Goal: Task Accomplishment & Management: Use online tool/utility

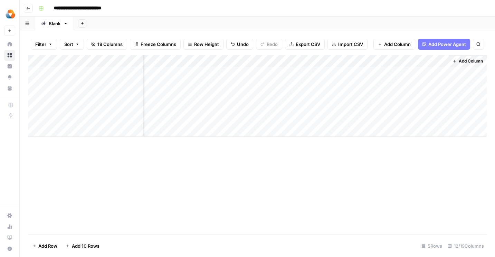
scroll to position [0, 579]
click at [395, 119] on div "Add Column" at bounding box center [257, 95] width 458 height 81
click at [440, 120] on div "Add Column" at bounding box center [257, 95] width 458 height 81
click at [381, 119] on div "Add Column" at bounding box center [257, 95] width 458 height 81
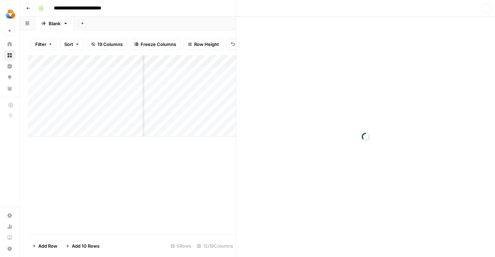
scroll to position [0, 571]
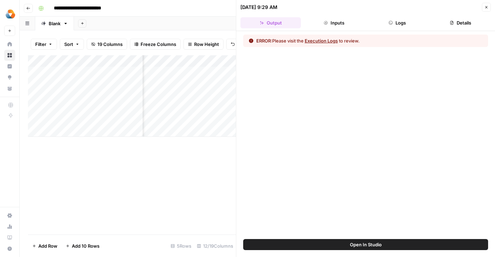
click at [321, 40] on button "Execution Logs" at bounding box center [320, 40] width 33 height 7
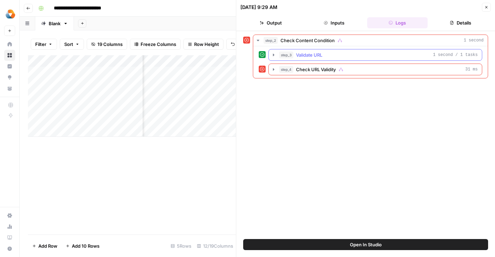
click at [315, 54] on span "Validate URL" at bounding box center [309, 54] width 26 height 7
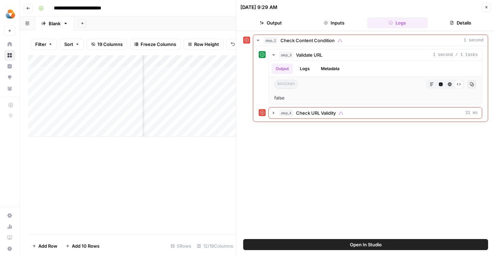
click at [487, 9] on icon "button" at bounding box center [486, 7] width 4 height 4
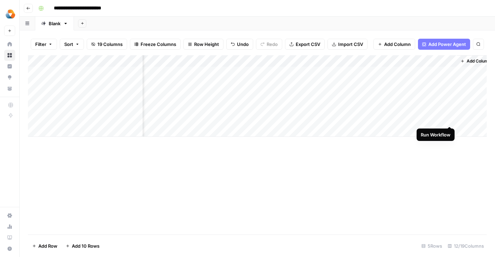
click at [450, 118] on div "Add Column" at bounding box center [257, 95] width 458 height 81
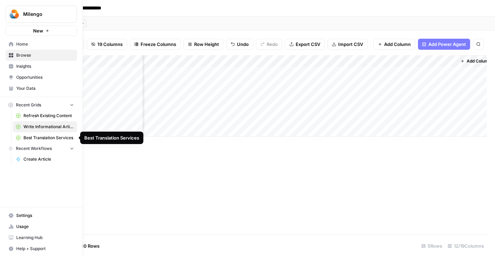
click at [52, 136] on span "Best Translation Services" at bounding box center [48, 138] width 50 height 6
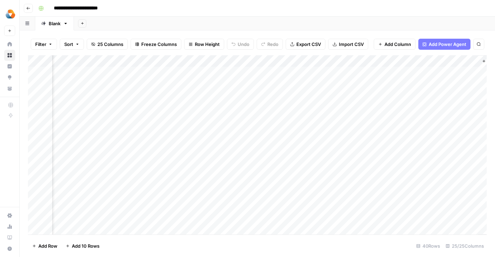
scroll to position [0, 1169]
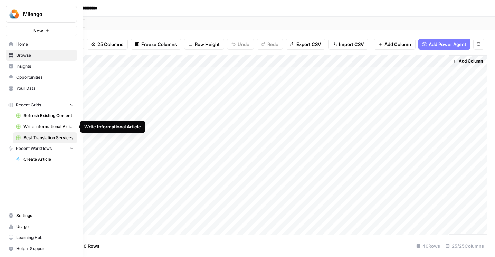
click at [38, 126] on span "Write Informational Article" at bounding box center [48, 127] width 50 height 6
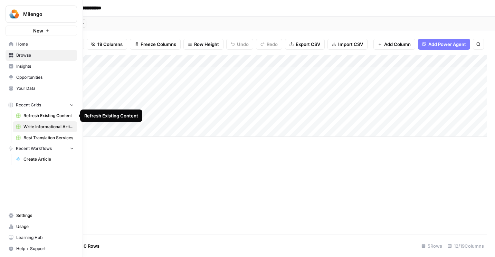
click at [38, 116] on span "Refresh Existing Content" at bounding box center [48, 116] width 50 height 6
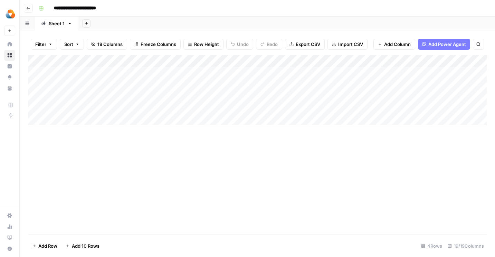
click at [74, 117] on div "Add Column" at bounding box center [257, 90] width 458 height 70
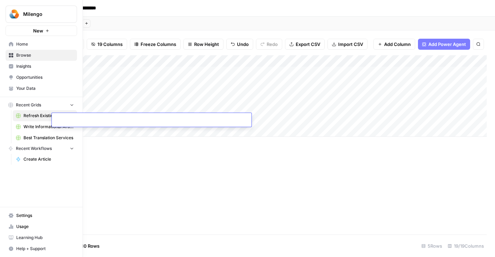
click at [27, 66] on span "Insights" at bounding box center [45, 66] width 58 height 6
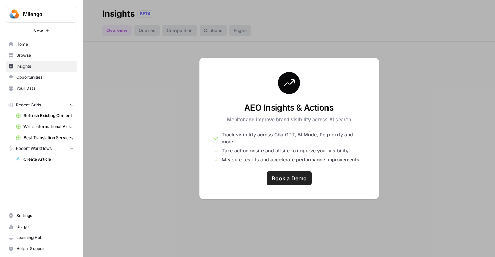
click at [29, 91] on span "Your Data" at bounding box center [45, 88] width 58 height 6
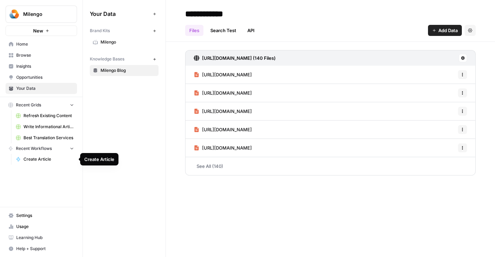
click at [32, 158] on span "Create Article" at bounding box center [48, 159] width 50 height 6
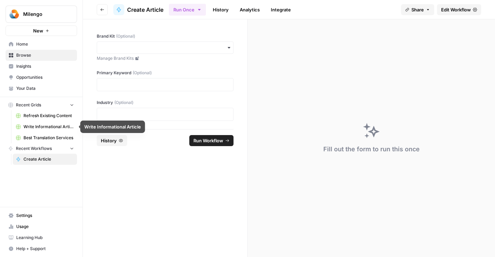
click at [40, 126] on span "Write Informational Article" at bounding box center [48, 127] width 50 height 6
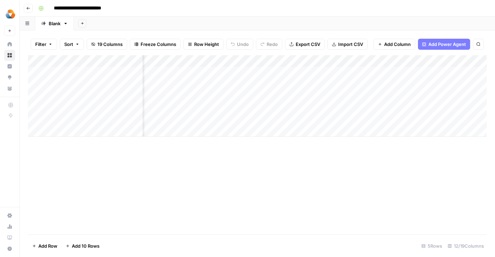
scroll to position [0, 579]
click at [462, 61] on span "Add Column" at bounding box center [470, 61] width 24 height 6
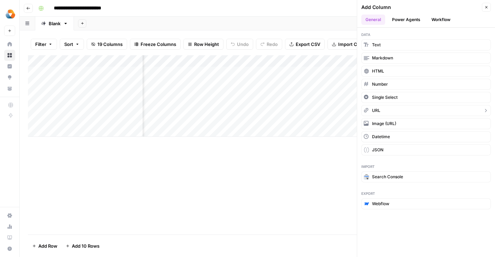
click at [434, 110] on button "URL" at bounding box center [425, 110] width 129 height 11
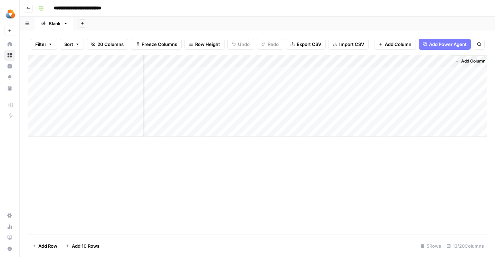
scroll to position [0, 642]
click at [444, 62] on div "Add Column" at bounding box center [257, 95] width 458 height 81
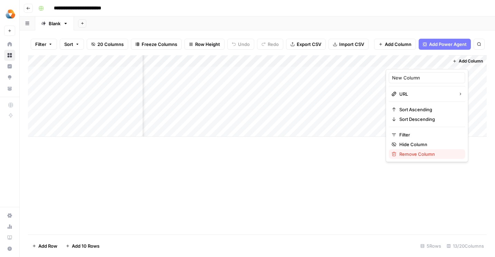
click at [420, 155] on span "Remove Column" at bounding box center [429, 153] width 60 height 7
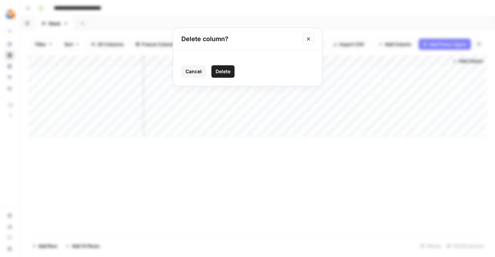
click at [223, 68] on span "Delete" at bounding box center [222, 71] width 15 height 7
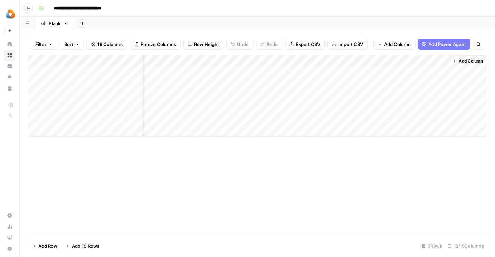
scroll to position [0, 579]
click at [434, 61] on div "Add Column" at bounding box center [257, 95] width 458 height 81
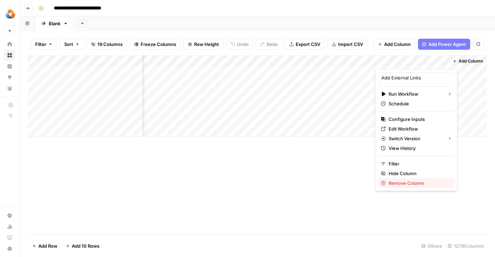
click at [403, 182] on span "Remove Column" at bounding box center [418, 182] width 60 height 7
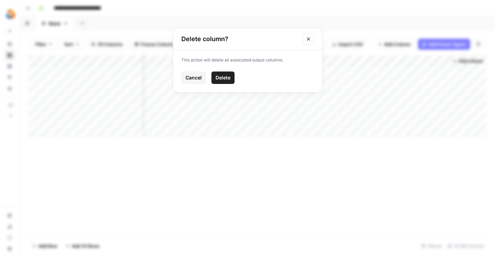
click at [229, 77] on span "Delete" at bounding box center [222, 77] width 15 height 7
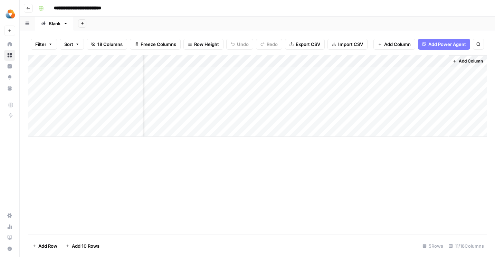
scroll to position [0, 507]
click at [472, 60] on span "Add Column" at bounding box center [470, 61] width 24 height 6
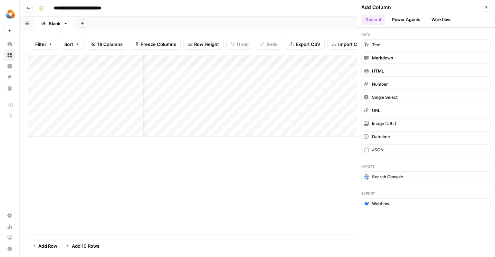
click at [401, 9] on div "Add Column" at bounding box center [420, 7] width 118 height 7
click at [402, 22] on button "Power Agents" at bounding box center [406, 19] width 37 height 10
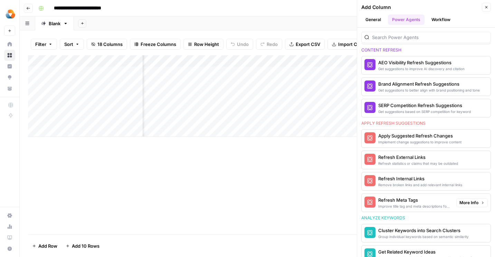
scroll to position [373, 0]
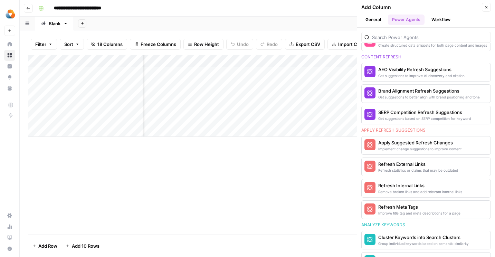
click at [309, 142] on div "Add Column" at bounding box center [257, 144] width 458 height 179
click at [300, 170] on div "Add Column" at bounding box center [257, 144] width 458 height 179
click at [444, 17] on button "Workflow" at bounding box center [440, 19] width 27 height 10
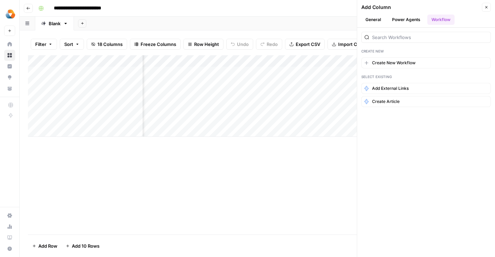
click at [309, 151] on div "Add Column" at bounding box center [257, 144] width 458 height 179
click at [403, 21] on button "Power Agents" at bounding box center [406, 19] width 37 height 10
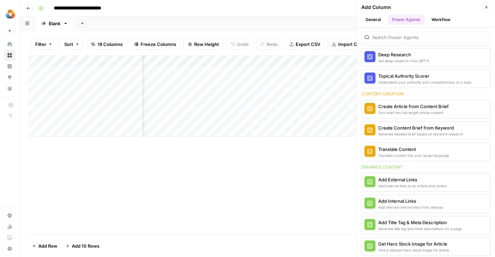
scroll to position [0, 0]
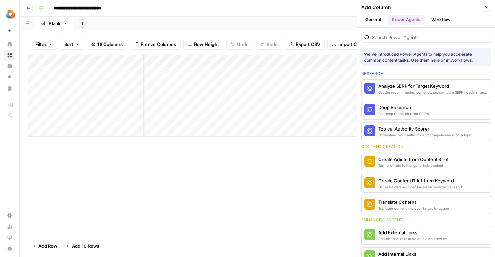
click at [483, 6] on button "Close" at bounding box center [485, 7] width 9 height 9
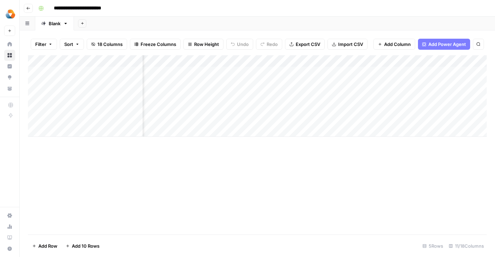
scroll to position [0, 129]
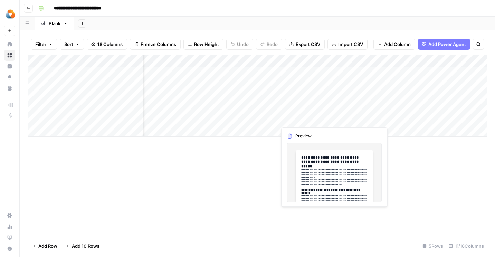
click at [293, 119] on div "Add Column" at bounding box center [257, 95] width 458 height 81
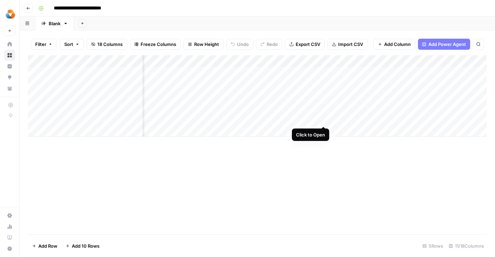
click at [322, 119] on div "Add Column" at bounding box center [257, 95] width 458 height 81
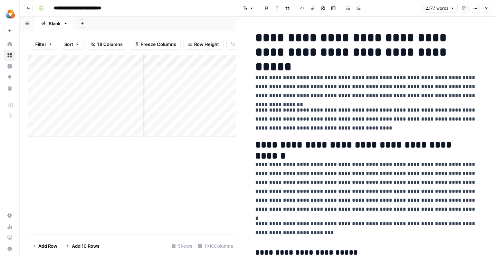
click at [487, 8] on icon "button" at bounding box center [486, 8] width 4 height 4
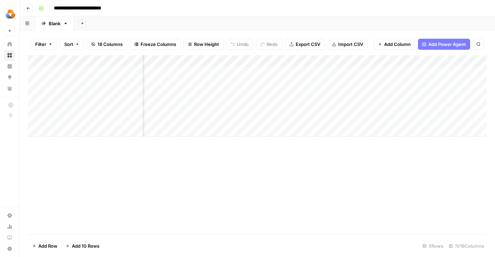
scroll to position [0, 507]
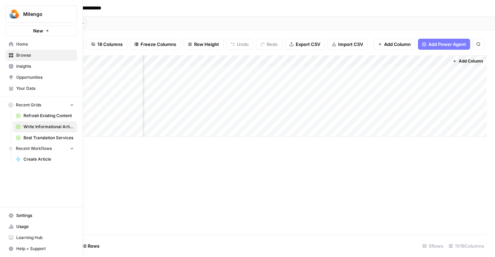
click at [33, 116] on span "Refresh Existing Content" at bounding box center [48, 116] width 50 height 6
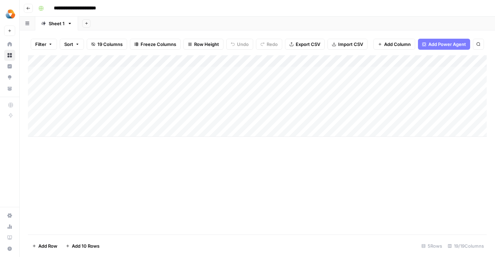
click at [201, 149] on div "Add Column" at bounding box center [257, 144] width 458 height 179
click at [376, 96] on div "Add Column" at bounding box center [257, 95] width 458 height 81
click at [300, 97] on div "Add Column" at bounding box center [257, 95] width 458 height 81
click at [321, 96] on div "Add Column" at bounding box center [257, 95] width 458 height 81
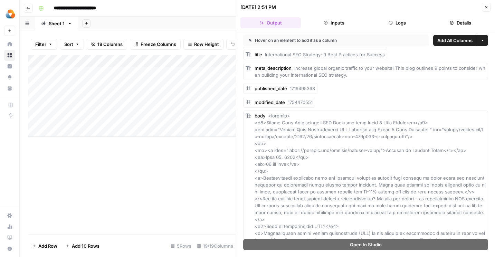
click at [219, 125] on div "Add Column" at bounding box center [132, 95] width 208 height 81
click at [488, 6] on button "Close" at bounding box center [485, 7] width 9 height 9
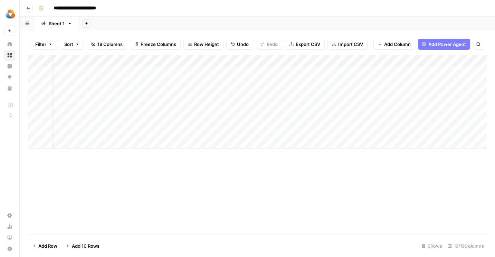
click at [345, 93] on div "Add Column" at bounding box center [257, 101] width 458 height 93
click at [401, 95] on div "Add Column" at bounding box center [257, 101] width 458 height 93
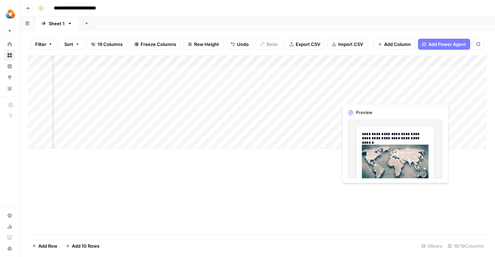
click at [365, 95] on div "Add Column" at bounding box center [257, 101] width 458 height 93
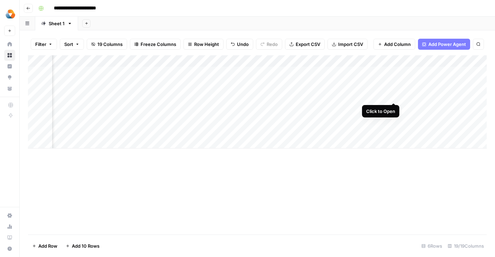
click at [394, 95] on div "Add Column" at bounding box center [257, 101] width 458 height 93
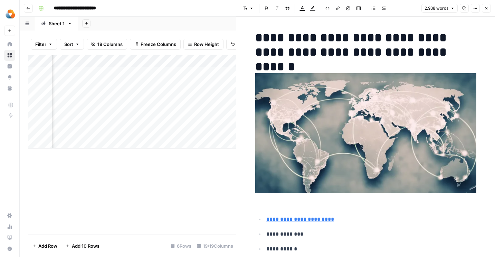
click at [487, 10] on icon "button" at bounding box center [486, 8] width 4 height 4
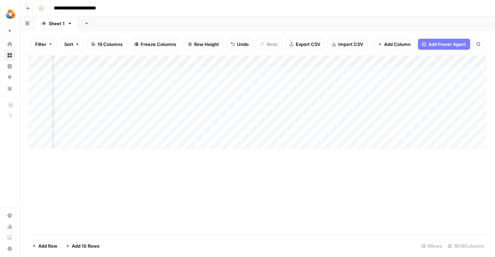
scroll to position [0, 261]
click at [363, 96] on div "Add Column" at bounding box center [257, 101] width 458 height 93
click at [413, 93] on div "Add Column" at bounding box center [257, 101] width 458 height 93
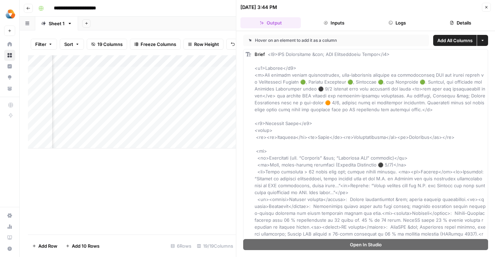
click at [485, 5] on button "Close" at bounding box center [485, 7] width 9 height 9
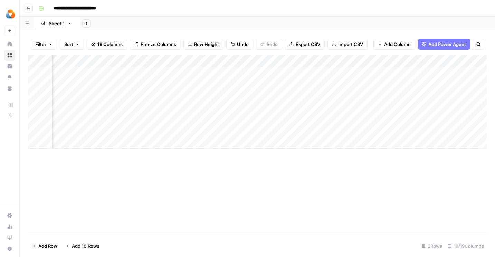
scroll to position [0, 322]
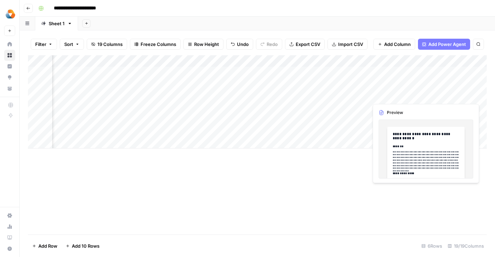
click at [403, 96] on div "Add Column" at bounding box center [257, 101] width 458 height 93
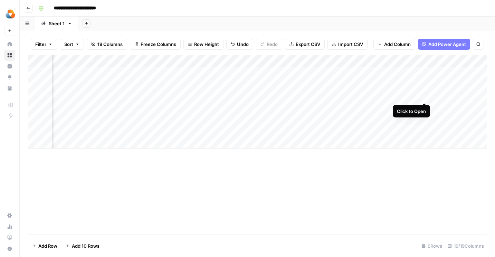
click at [427, 96] on div "Add Column" at bounding box center [257, 101] width 458 height 93
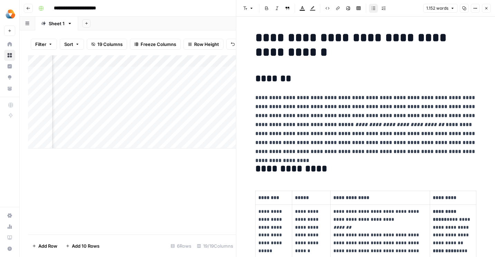
click at [486, 8] on icon "button" at bounding box center [486, 8] width 4 height 4
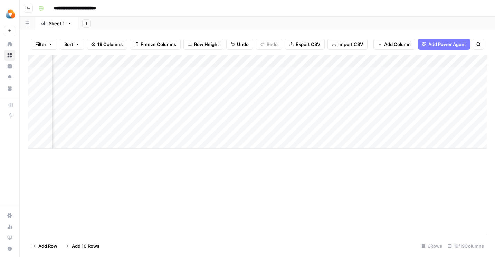
scroll to position [0, 1150]
click at [467, 61] on span "Add Column" at bounding box center [470, 61] width 24 height 6
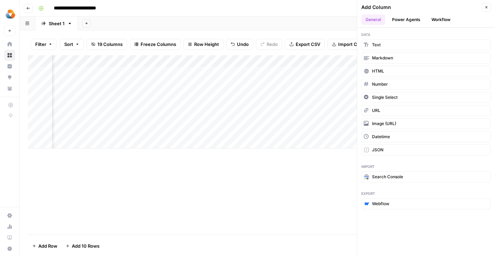
click at [405, 18] on button "Power Agents" at bounding box center [406, 19] width 37 height 10
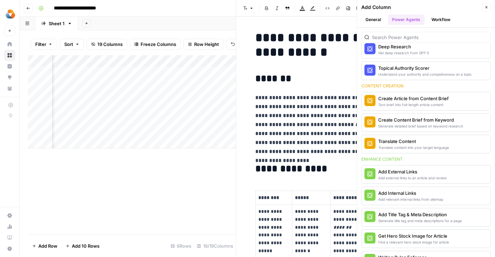
scroll to position [55, 0]
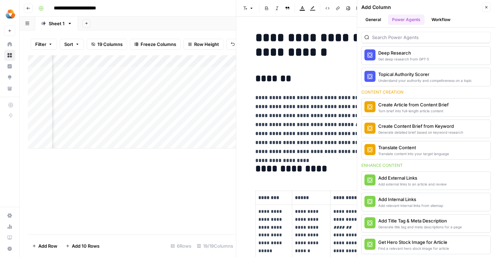
click at [488, 5] on button "Close" at bounding box center [485, 7] width 9 height 9
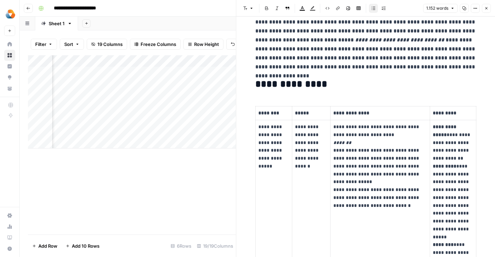
scroll to position [87, 0]
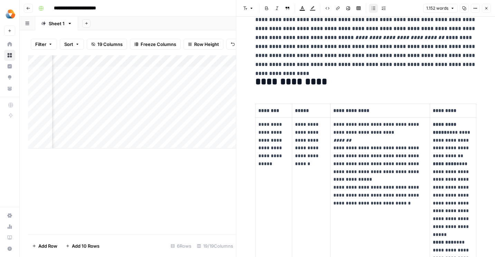
click at [487, 7] on icon "button" at bounding box center [486, 8] width 4 height 4
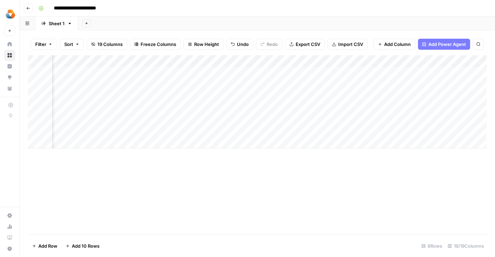
scroll to position [0, 471]
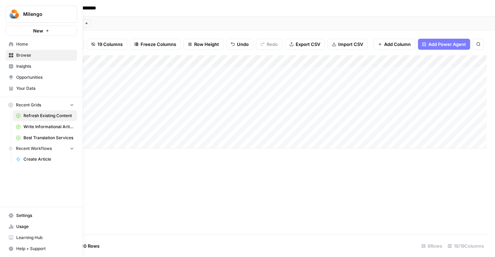
click at [26, 87] on span "Your Data" at bounding box center [45, 88] width 58 height 6
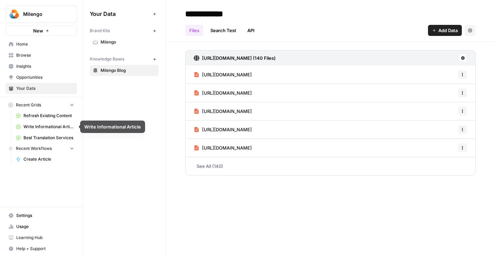
click at [39, 136] on span "Best Translation Services" at bounding box center [48, 138] width 50 height 6
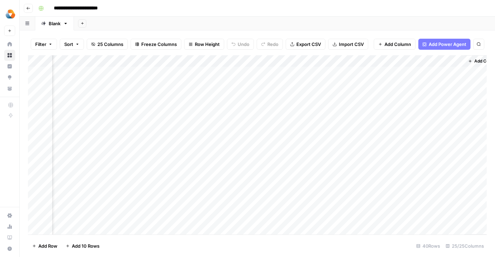
scroll to position [0, 1169]
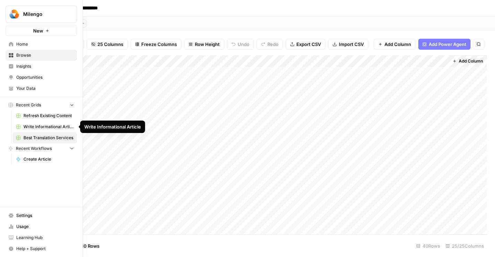
click at [34, 129] on span "Write Informational Article" at bounding box center [48, 127] width 50 height 6
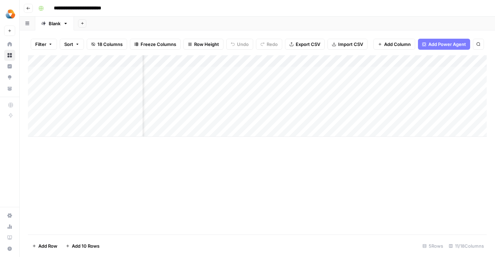
scroll to position [0, 132]
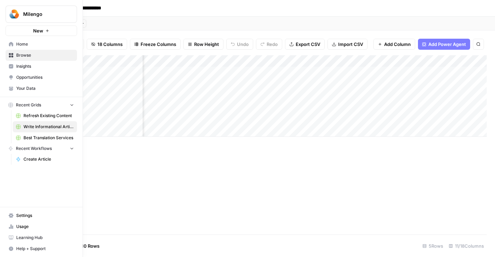
click at [26, 87] on span "Your Data" at bounding box center [45, 88] width 58 height 6
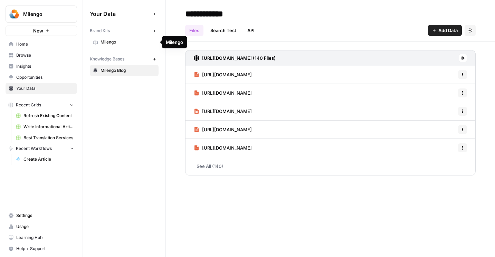
click at [98, 45] on link "Milengo" at bounding box center [124, 42] width 69 height 11
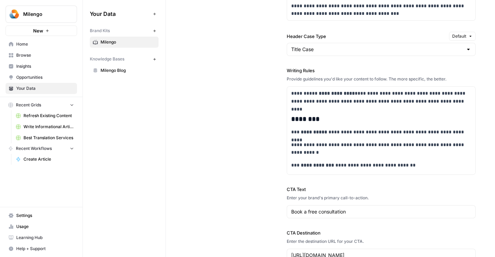
scroll to position [621, 0]
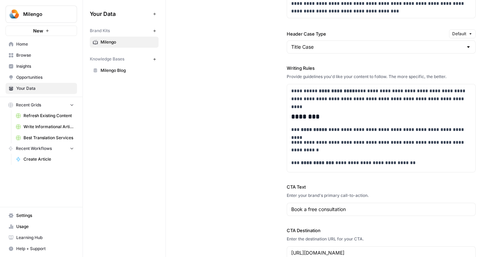
drag, startPoint x: 284, startPoint y: 33, endPoint x: 346, endPoint y: 33, distance: 61.8
click at [346, 33] on div "**********" at bounding box center [330, 52] width 290 height 444
click at [274, 143] on div "**********" at bounding box center [330, 52] width 290 height 444
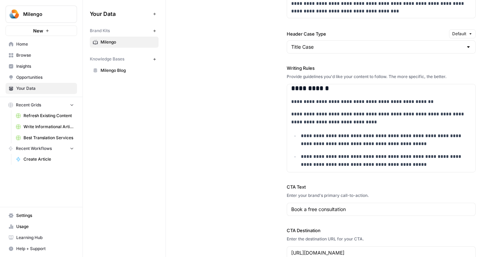
scroll to position [651, 0]
click at [38, 126] on span "Write Informational Article" at bounding box center [48, 127] width 50 height 6
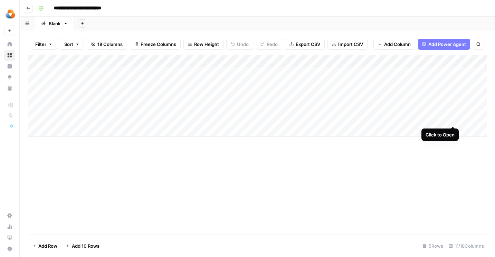
click at [449, 118] on div "Add Column" at bounding box center [257, 95] width 458 height 81
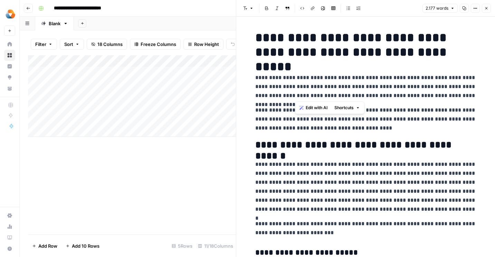
drag, startPoint x: 294, startPoint y: 95, endPoint x: 319, endPoint y: 95, distance: 24.5
click at [319, 95] on p "**********" at bounding box center [365, 86] width 221 height 27
click at [319, 162] on p "**********" at bounding box center [365, 187] width 221 height 54
drag, startPoint x: 257, startPoint y: 37, endPoint x: 464, endPoint y: 52, distance: 208.0
click at [464, 52] on h1 "**********" at bounding box center [365, 44] width 221 height 29
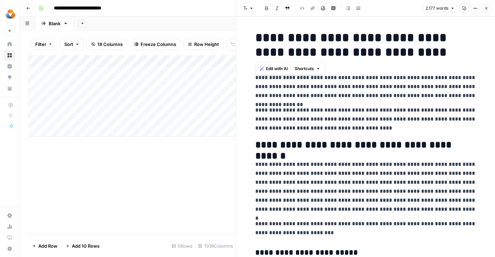
click at [436, 149] on h2 "**********" at bounding box center [365, 144] width 221 height 11
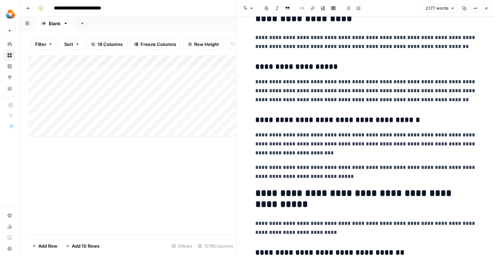
scroll to position [2077, 0]
